Goal: Information Seeking & Learning: Learn about a topic

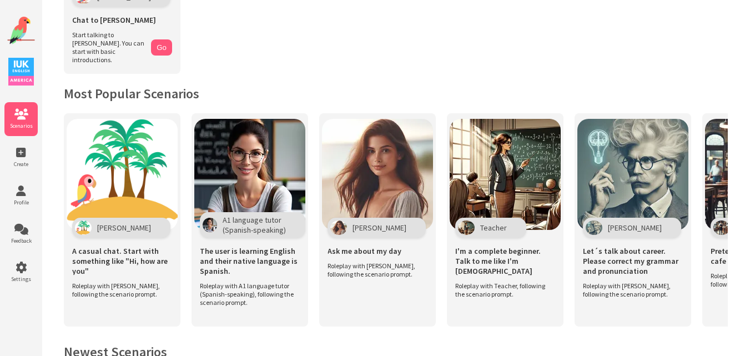
scroll to position [147, 0]
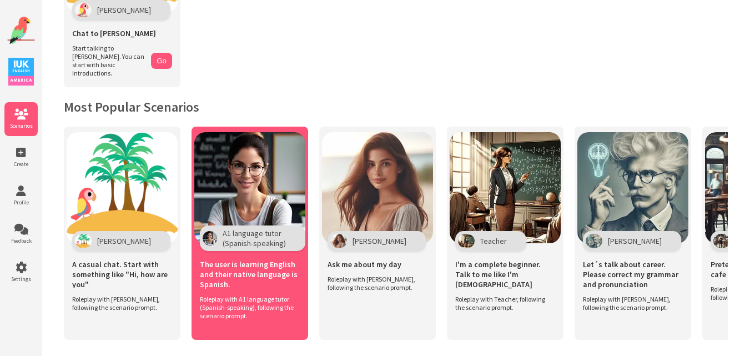
click at [257, 180] on img at bounding box center [249, 187] width 111 height 111
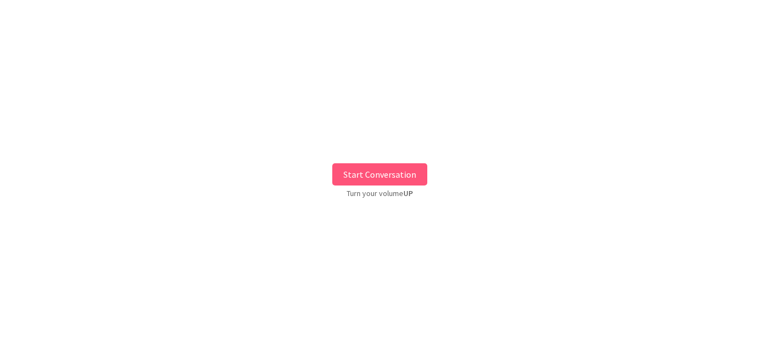
click at [354, 175] on button "Start Conversation" at bounding box center [379, 174] width 95 height 22
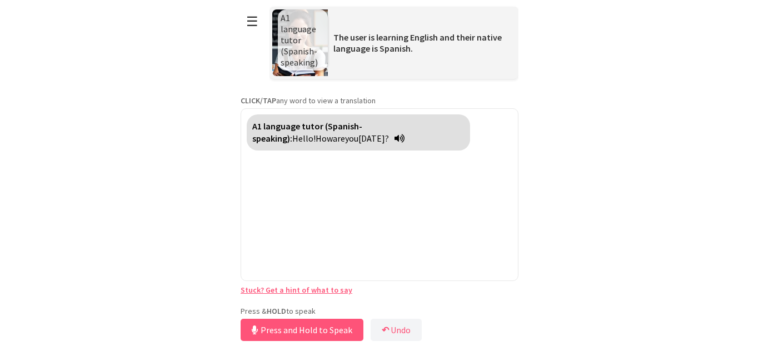
click at [293, 304] on div "**********" at bounding box center [379, 172] width 278 height 344
click at [289, 325] on button "Release to Stop Speaking" at bounding box center [299, 330] width 119 height 22
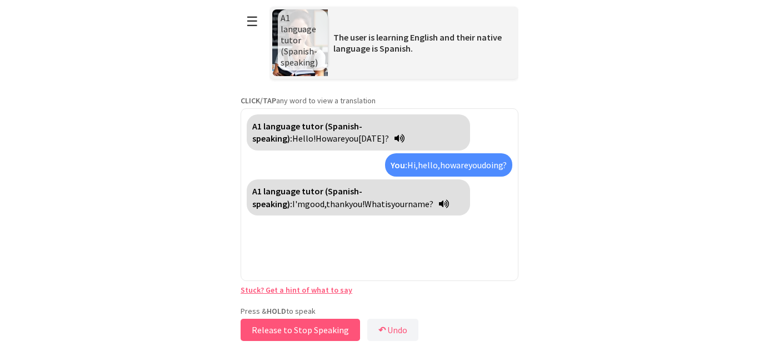
click at [289, 325] on button "Release to Stop Speaking" at bounding box center [299, 330] width 119 height 22
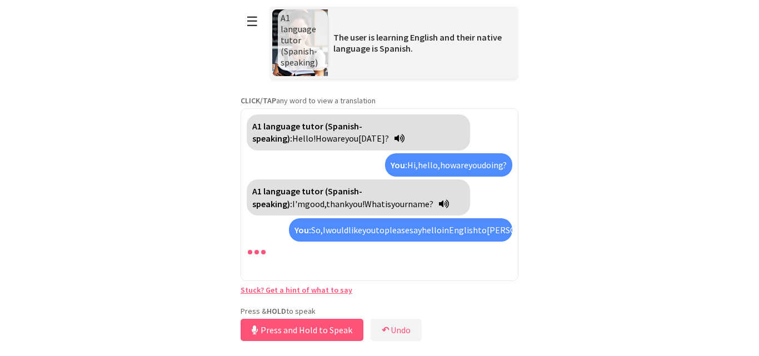
scroll to position [16, 0]
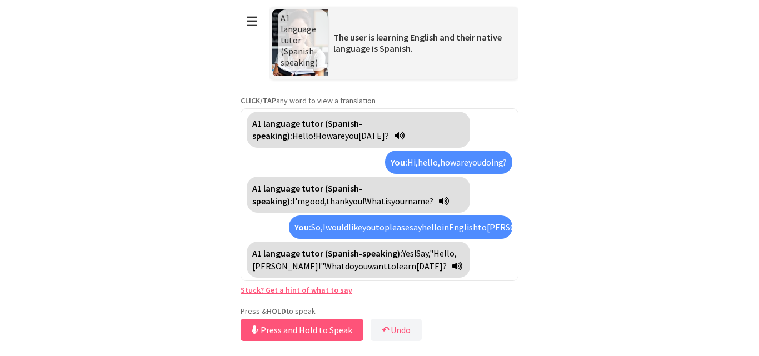
click at [255, 291] on link "Stuck? Get a hint of what to say" at bounding box center [296, 290] width 112 height 10
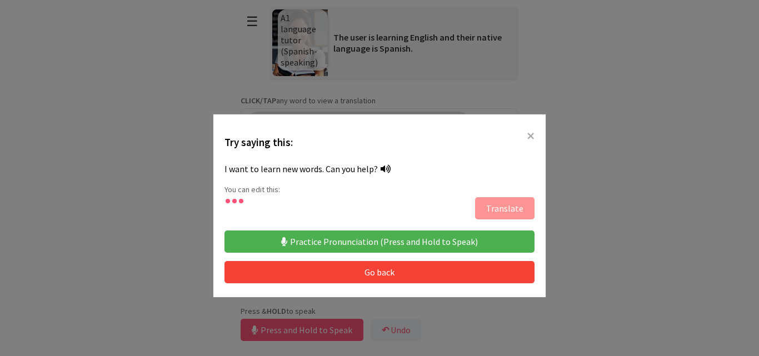
click at [346, 238] on button "Practice Pronunciation (Press and Hold to Speak)" at bounding box center [379, 241] width 310 height 22
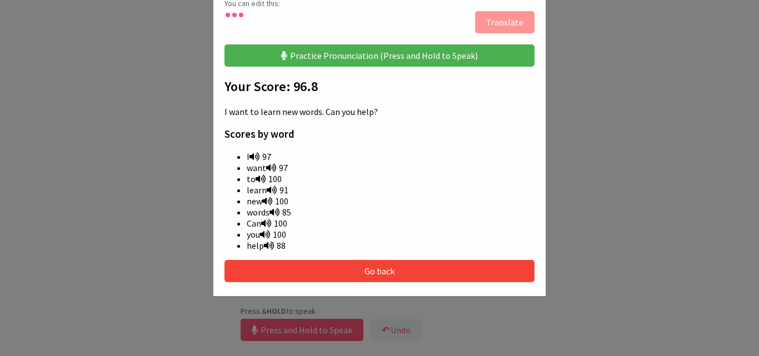
scroll to position [167, 0]
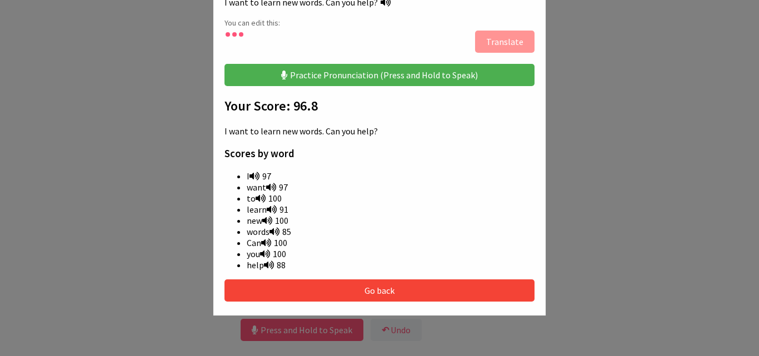
click at [275, 230] on icon at bounding box center [274, 231] width 10 height 9
click at [363, 287] on button "Go back" at bounding box center [379, 290] width 310 height 22
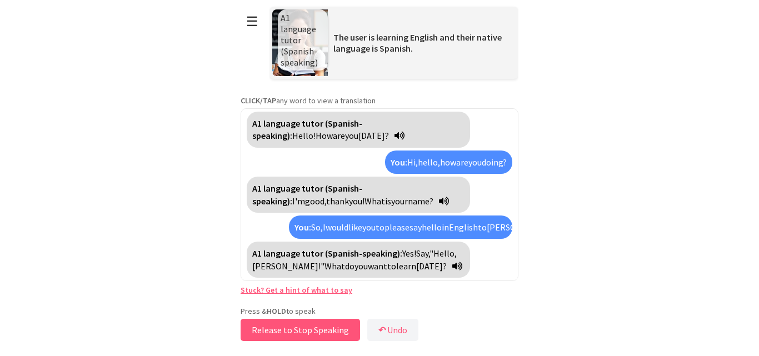
click at [315, 325] on button "Release to Stop Speaking" at bounding box center [299, 330] width 119 height 22
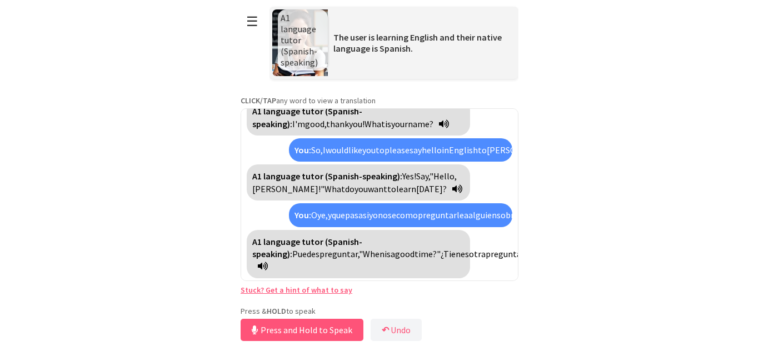
scroll to position [118, 0]
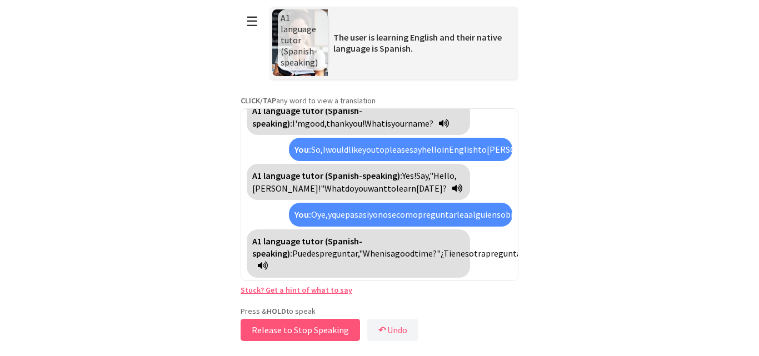
click at [304, 332] on button "Release to Stop Speaking" at bounding box center [299, 330] width 119 height 22
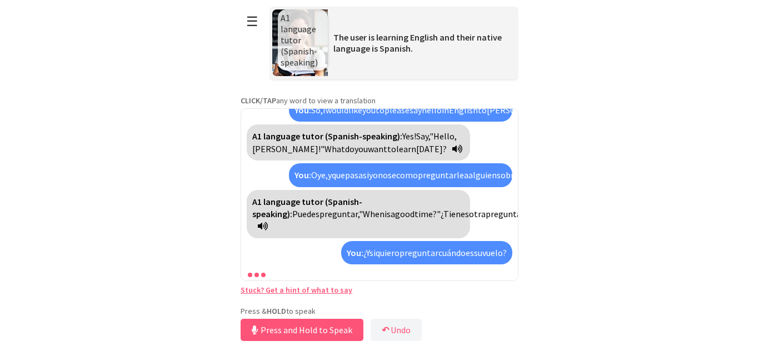
scroll to position [183, 0]
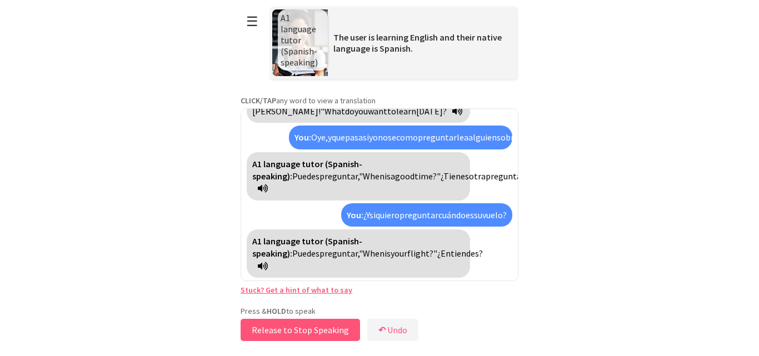
click at [301, 332] on button "Release to Stop Speaking" at bounding box center [299, 330] width 119 height 22
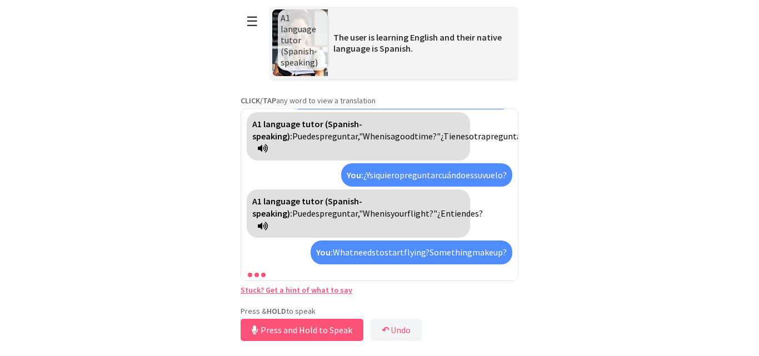
scroll to position [248, 0]
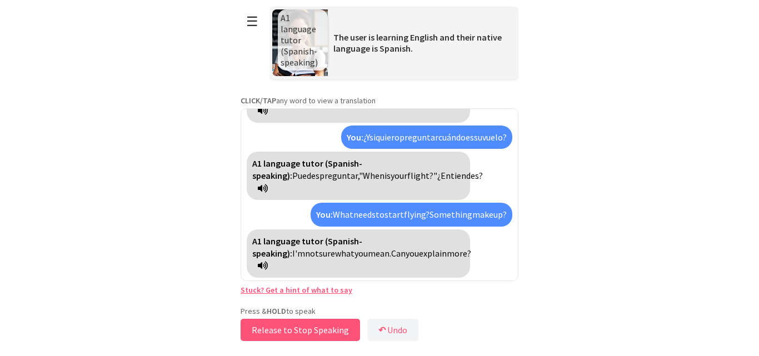
click at [301, 332] on button "Release to Stop Speaking" at bounding box center [299, 330] width 119 height 22
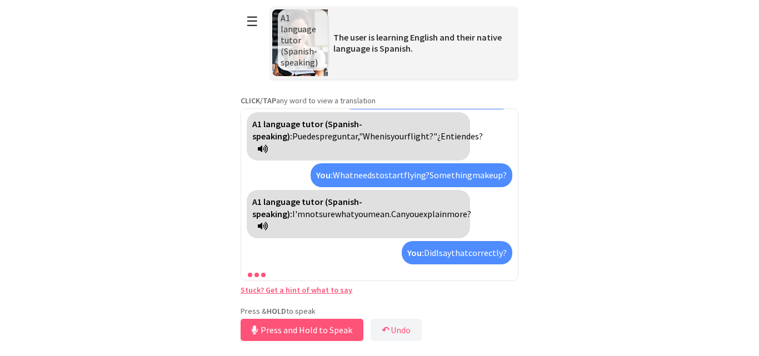
scroll to position [350, 0]
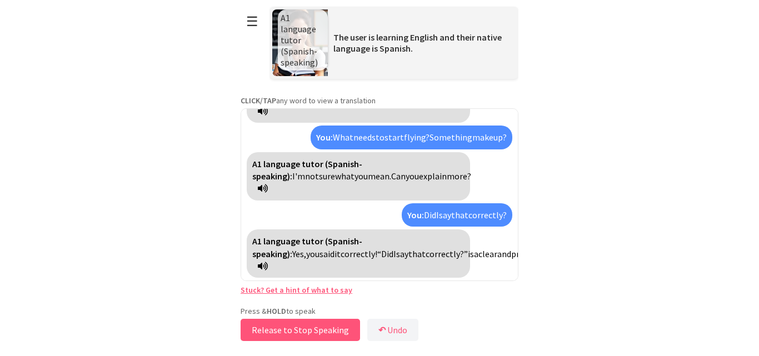
click at [318, 324] on button "Release to Stop Speaking" at bounding box center [299, 330] width 119 height 22
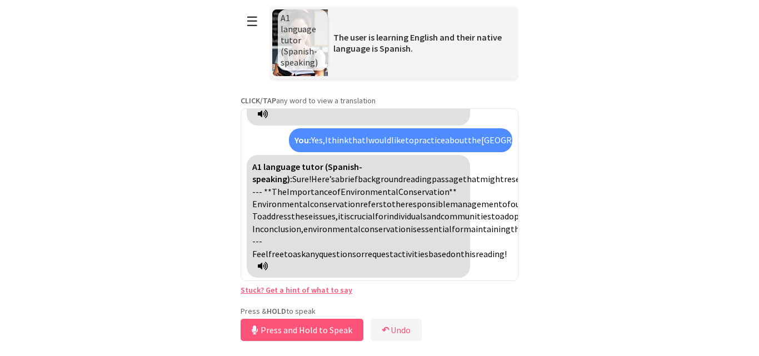
scroll to position [751, 0]
click at [289, 334] on button "Release to Stop Speaking" at bounding box center [299, 330] width 119 height 22
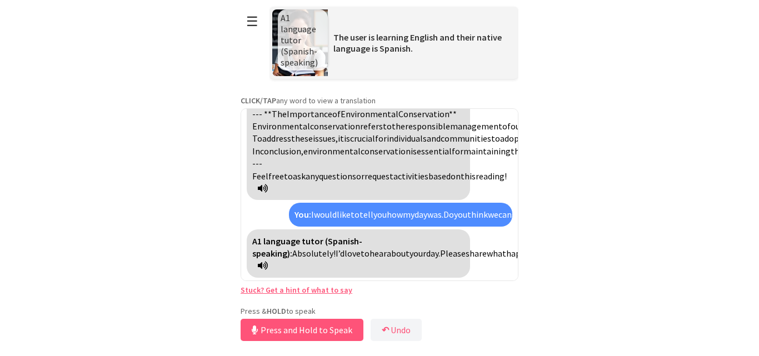
scroll to position [841, 0]
